Goal: Check status: Check status

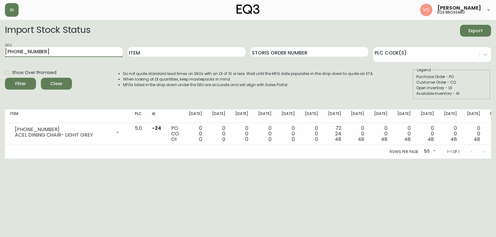
click at [106, 51] on input "[PHONE_NUMBER]" at bounding box center [64, 52] width 118 height 10
drag, startPoint x: 106, startPoint y: 51, endPoint x: 0, endPoint y: 43, distance: 106.7
click at [0, 43] on main "Import Stock Status Export SKU [PHONE_NUMBER] Item Storis Order Number PLC Code…" at bounding box center [248, 89] width 496 height 139
paste input "[PHONE_NUMBER]"
click at [5, 78] on button "Filter" at bounding box center [20, 84] width 31 height 12
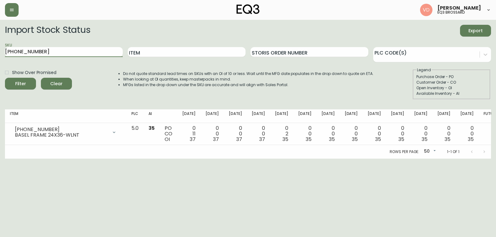
drag, startPoint x: 74, startPoint y: 47, endPoint x: 0, endPoint y: 47, distance: 73.8
click at [0, 47] on main "Import Stock Status Export SKU [PHONE_NUMBER] Item Storis Order Number PLC Code…" at bounding box center [248, 89] width 496 height 139
paste input "4"
type input "[PHONE_NUMBER]"
click at [5, 78] on button "Filter" at bounding box center [20, 84] width 31 height 12
